Goal: Use online tool/utility: Utilize a website feature to perform a specific function

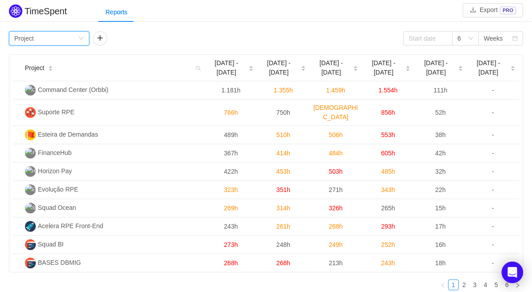
click at [59, 38] on div "Group by Project" at bounding box center [46, 38] width 64 height 13
click at [151, 38] on div "Group by Project 6 Weeks" at bounding box center [266, 38] width 514 height 14
click at [36, 37] on div "Group by Project" at bounding box center [46, 38] width 64 height 13
click at [179, 41] on div "Group by Project 6 Weeks" at bounding box center [266, 38] width 514 height 14
click at [487, 10] on button "Export PRO" at bounding box center [493, 10] width 60 height 14
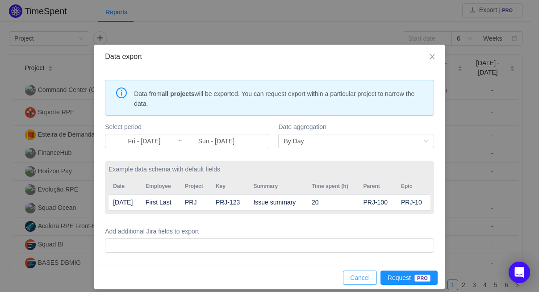
click at [363, 280] on button "Cancel" at bounding box center [360, 278] width 34 height 14
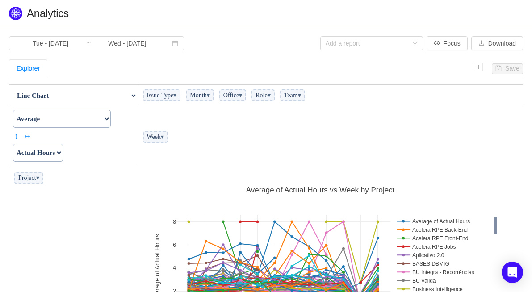
scroll to position [186, 376]
